Goal: Information Seeking & Learning: Learn about a topic

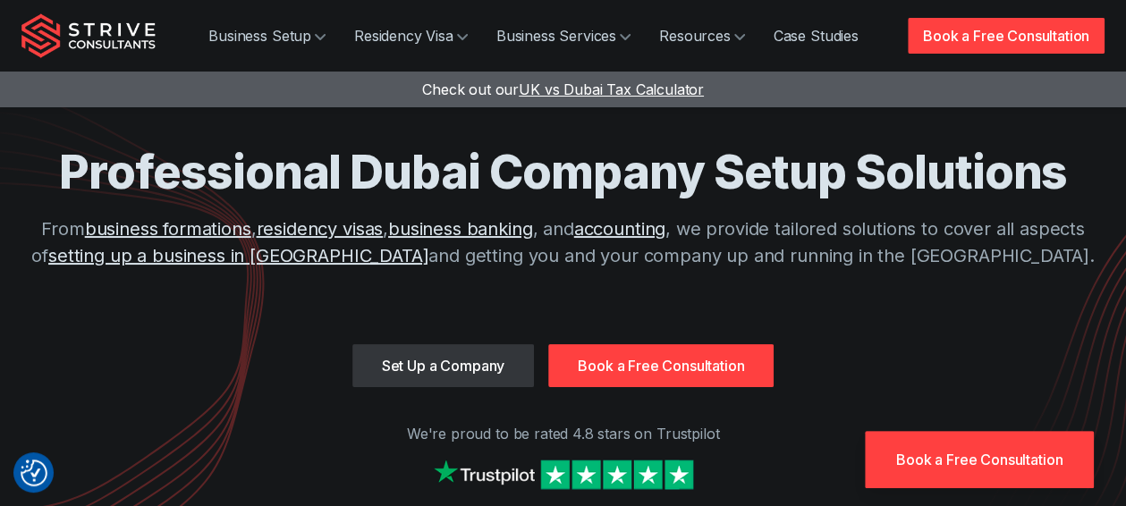
click at [150, 41] on img "Strive Consultants" at bounding box center [88, 35] width 134 height 45
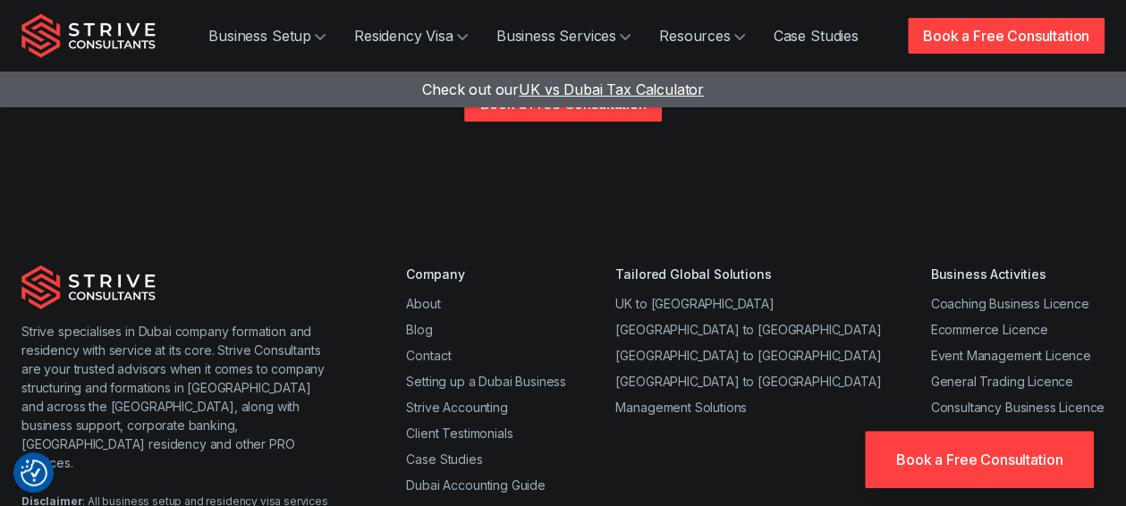
scroll to position [3812, 0]
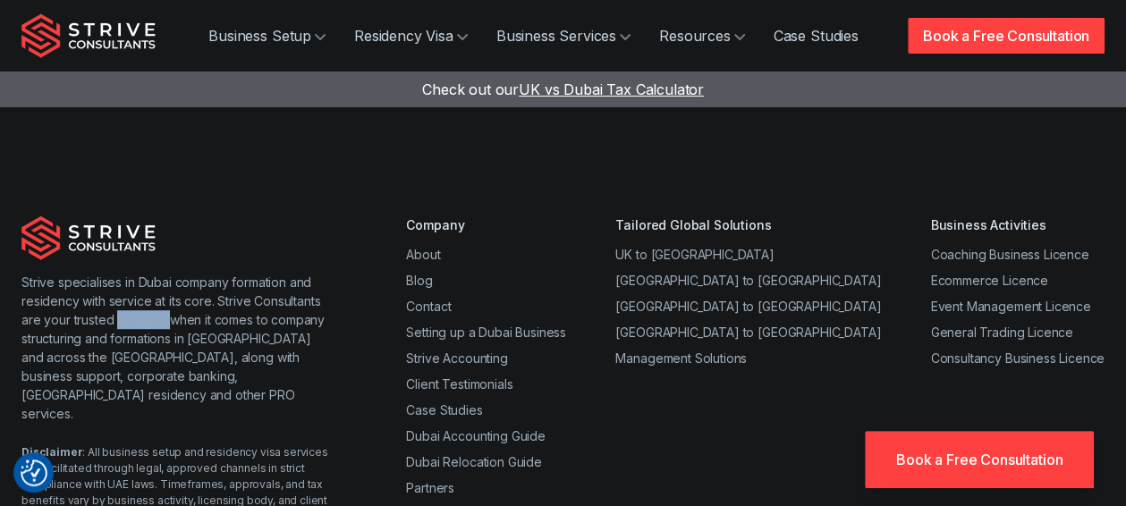
drag, startPoint x: 116, startPoint y: 263, endPoint x: 171, endPoint y: 269, distance: 54.9
click at [171, 273] on p "Strive specialises in Dubai company formation and residency with service at its…" at bounding box center [177, 348] width 313 height 150
copy p "advisors"
click at [283, 316] on p "Strive specialises in Dubai company formation and residency with service at its…" at bounding box center [177, 348] width 313 height 150
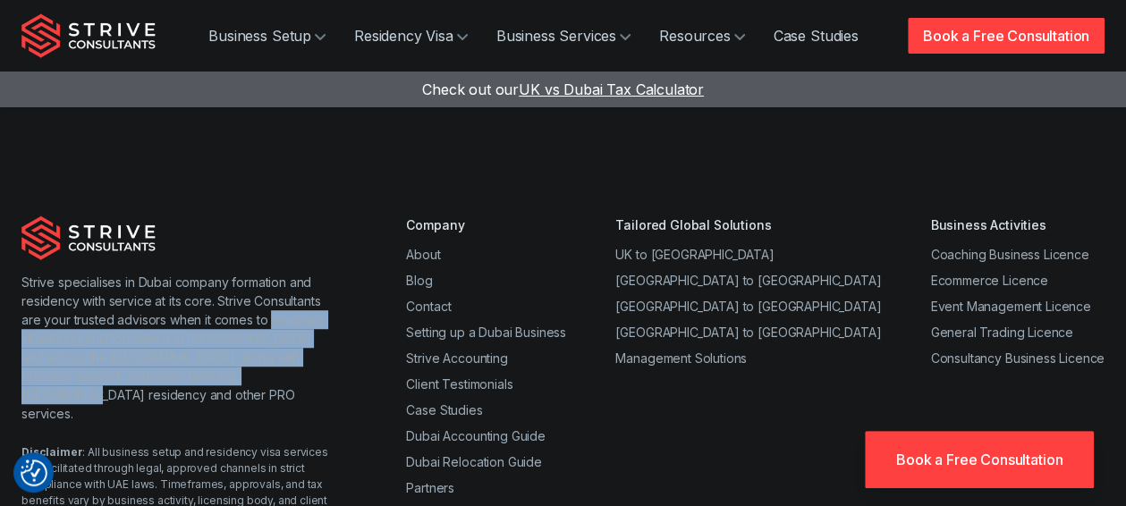
drag, startPoint x: 283, startPoint y: 316, endPoint x: 274, endPoint y: 259, distance: 57.1
click at [274, 273] on p "Strive specialises in Dubai company formation and residency with service at its…" at bounding box center [177, 348] width 313 height 150
copy p "company structuring and formations in Dubai and across the UAE, along with busi…"
